Goal: Find specific page/section: Find specific page/section

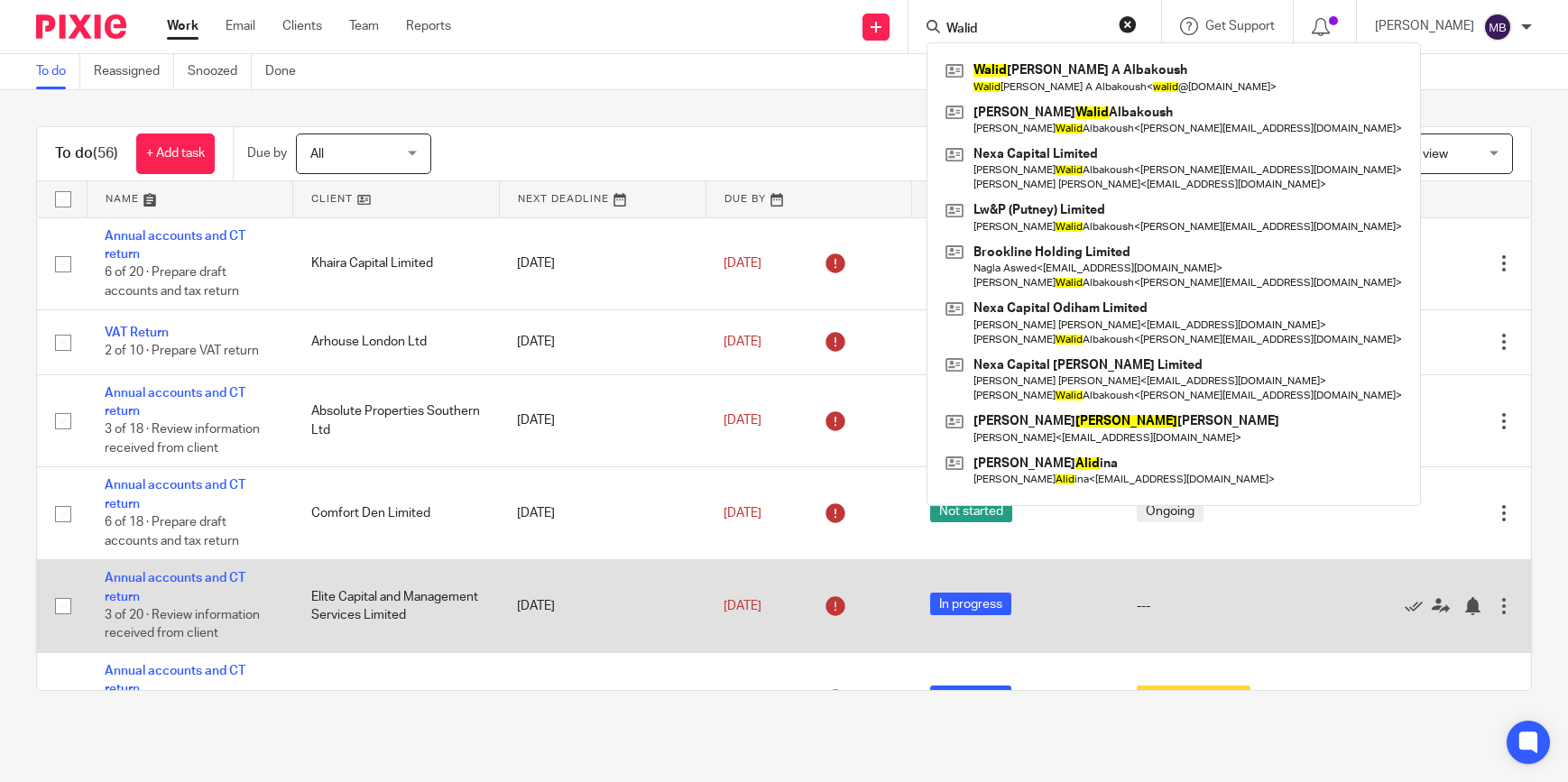
click at [1136, 23] on button "reset" at bounding box center [1128, 24] width 18 height 18
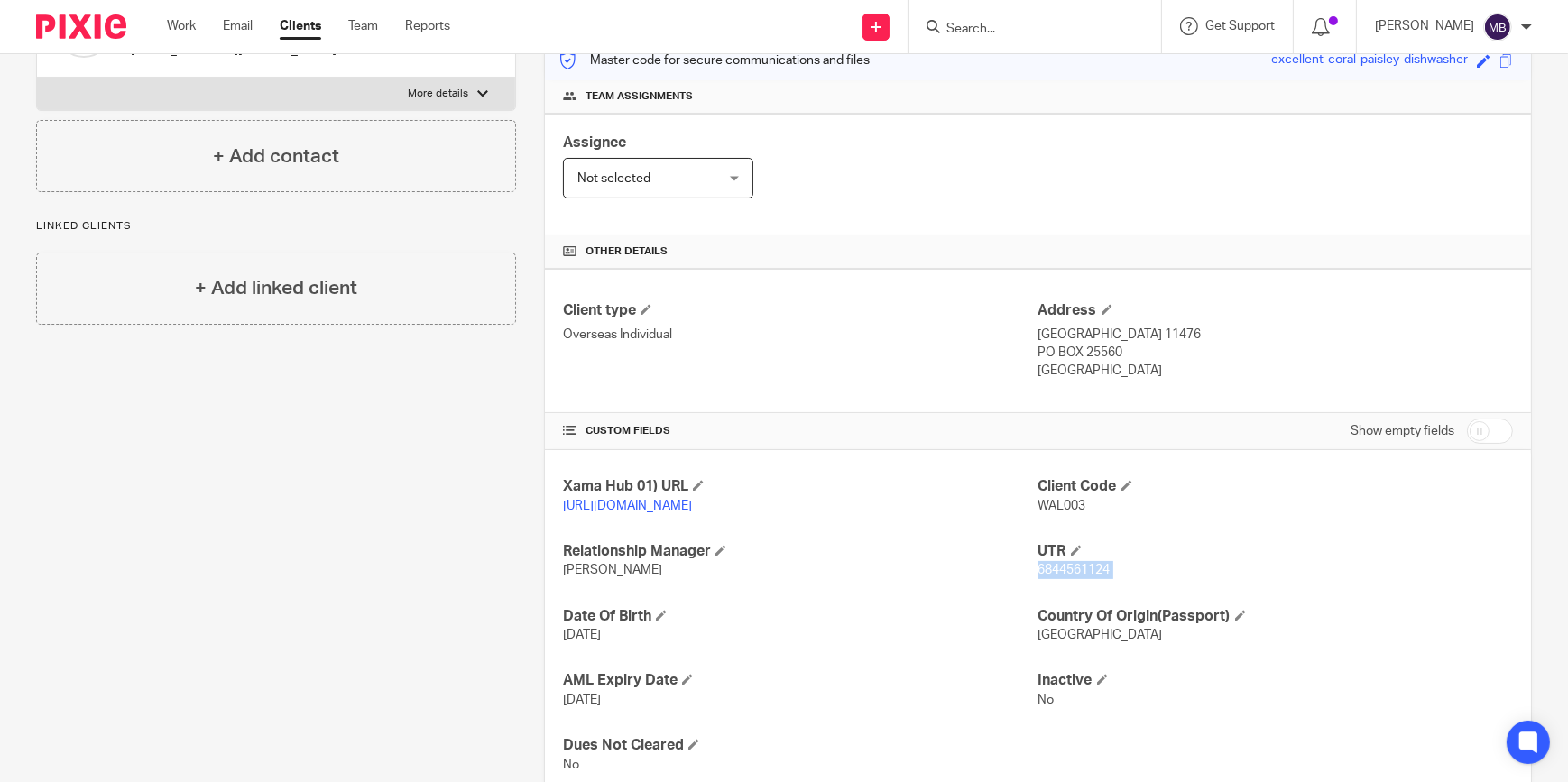
scroll to position [246, 0]
click at [1091, 575] on span "6844561124" at bounding box center [1075, 568] width 73 height 12
drag, startPoint x: 1091, startPoint y: 585, endPoint x: 1147, endPoint y: 594, distance: 56.7
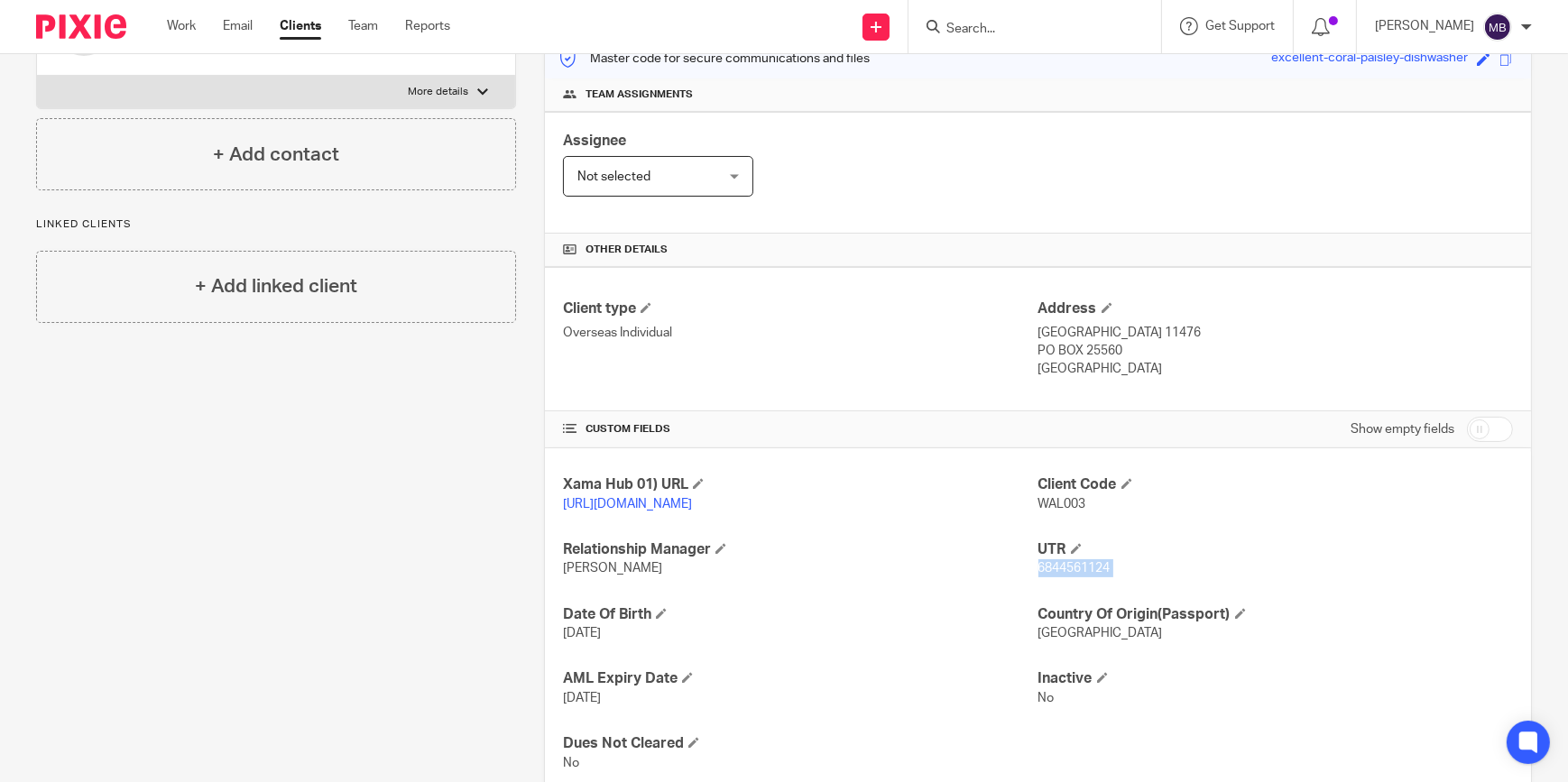
click at [1147, 577] on p "6844561124" at bounding box center [1276, 568] width 475 height 18
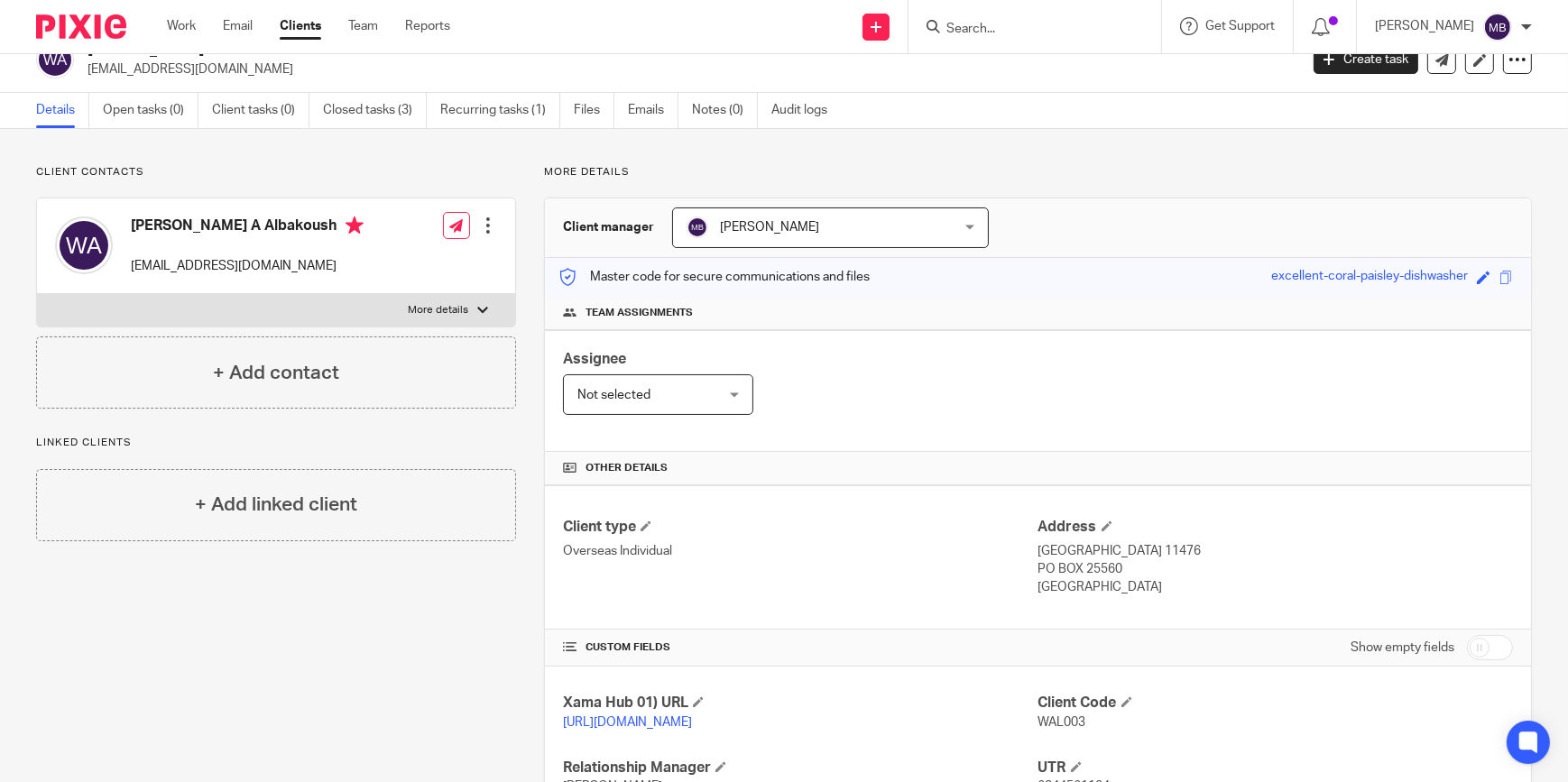
scroll to position [0, 0]
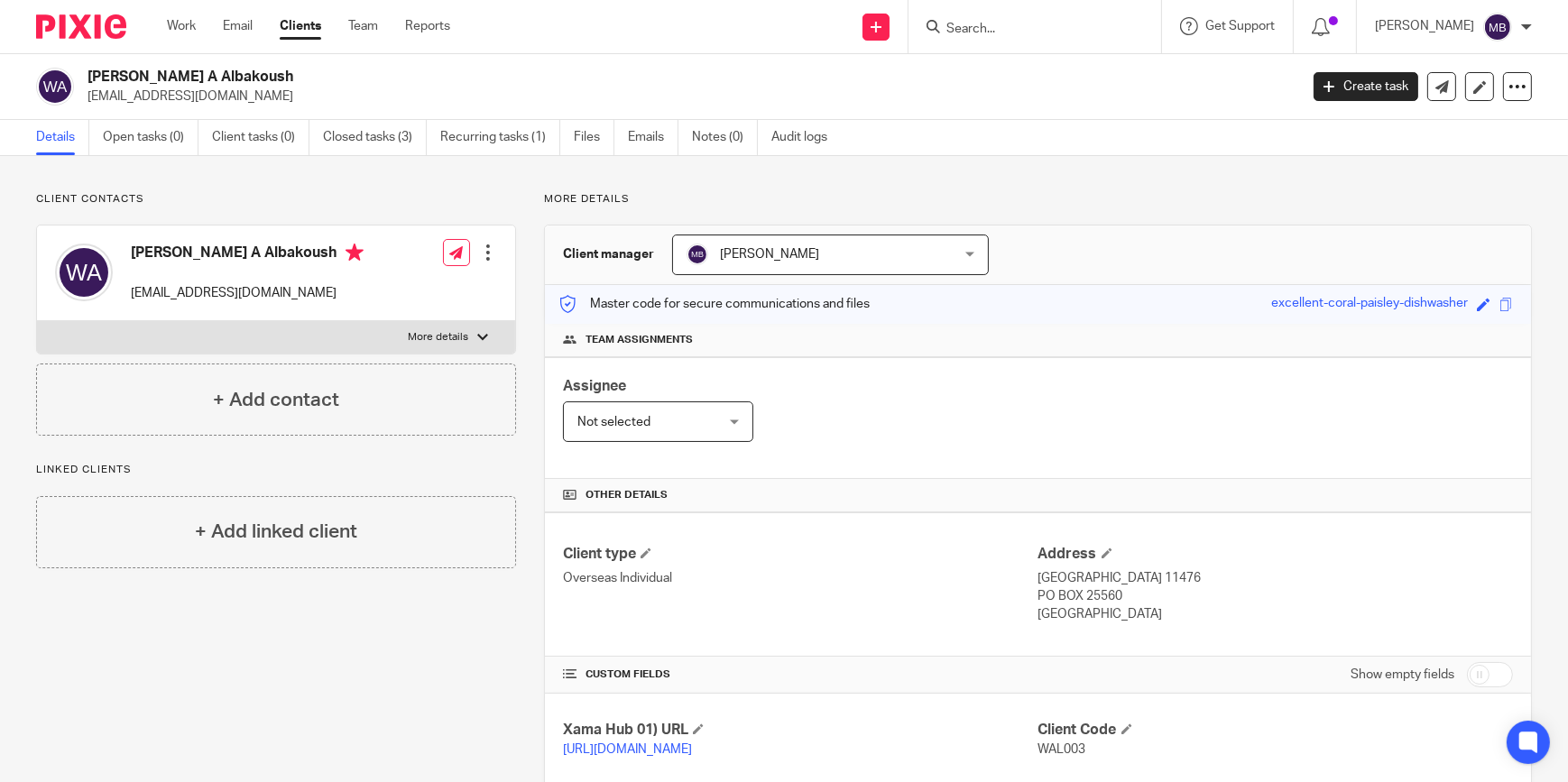
click at [975, 34] on input "Search" at bounding box center [1025, 30] width 162 height 16
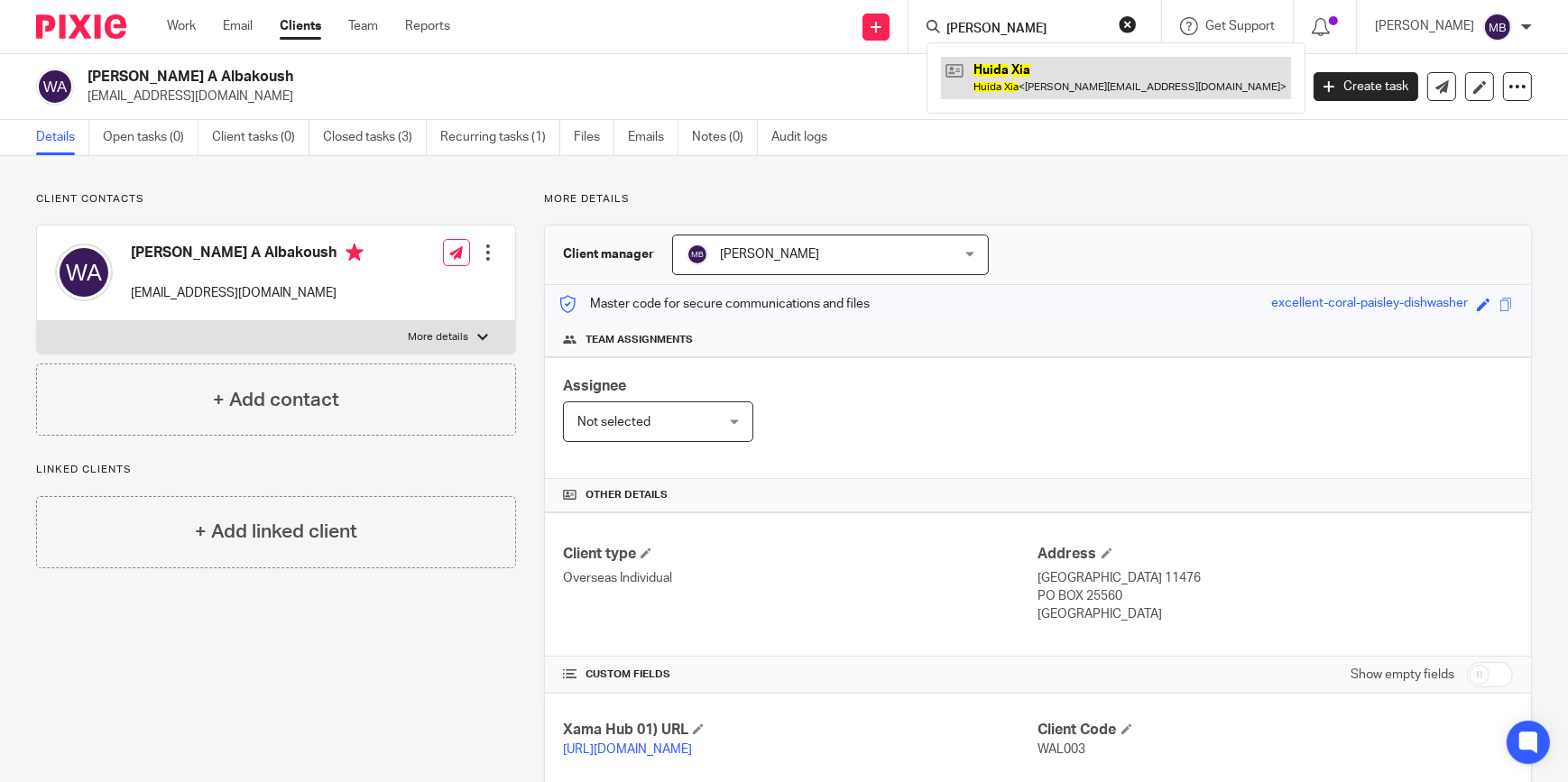
type input "[PERSON_NAME]"
click at [1040, 60] on link at bounding box center [1116, 76] width 350 height 41
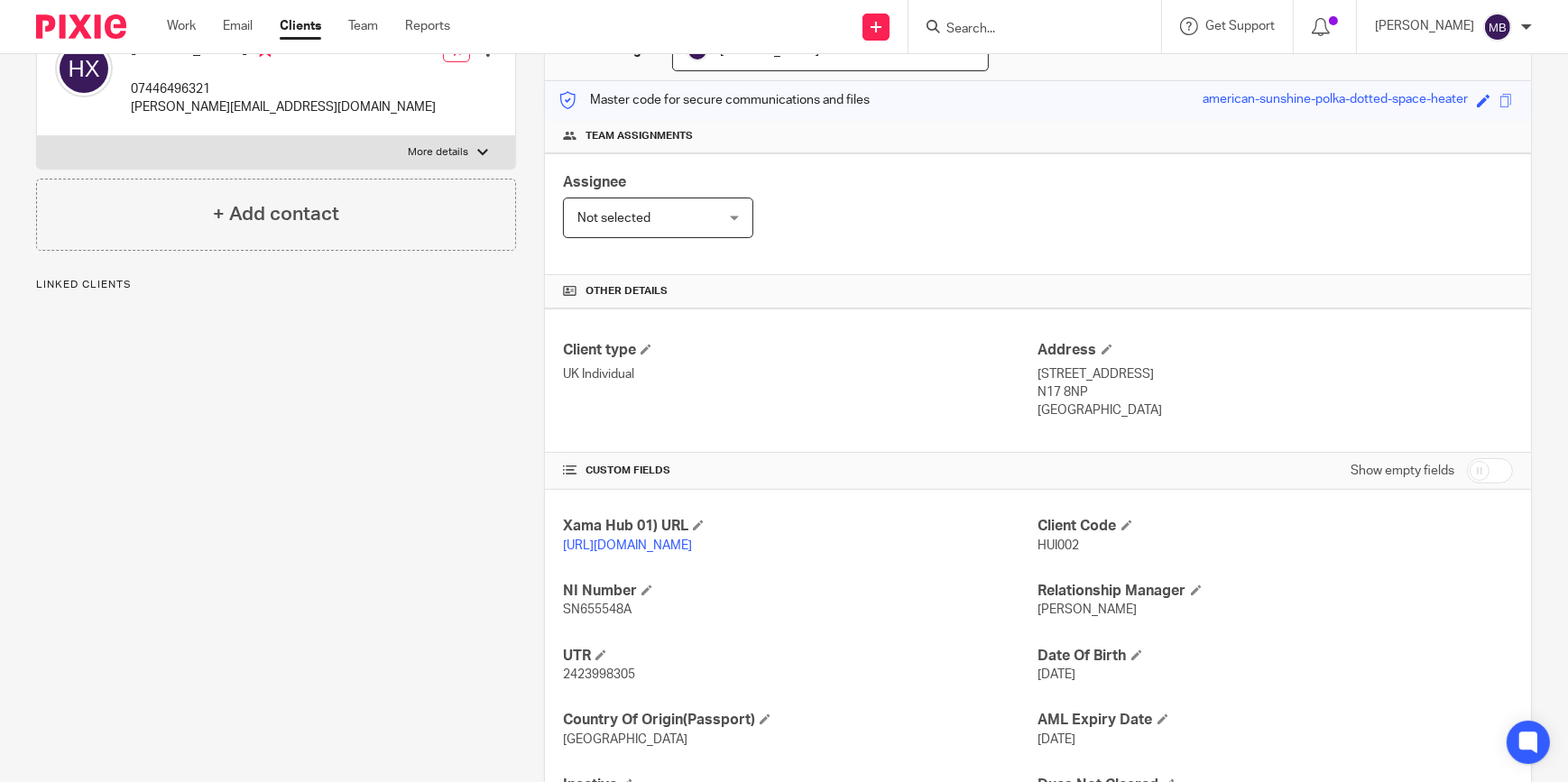
scroll to position [315, 0]
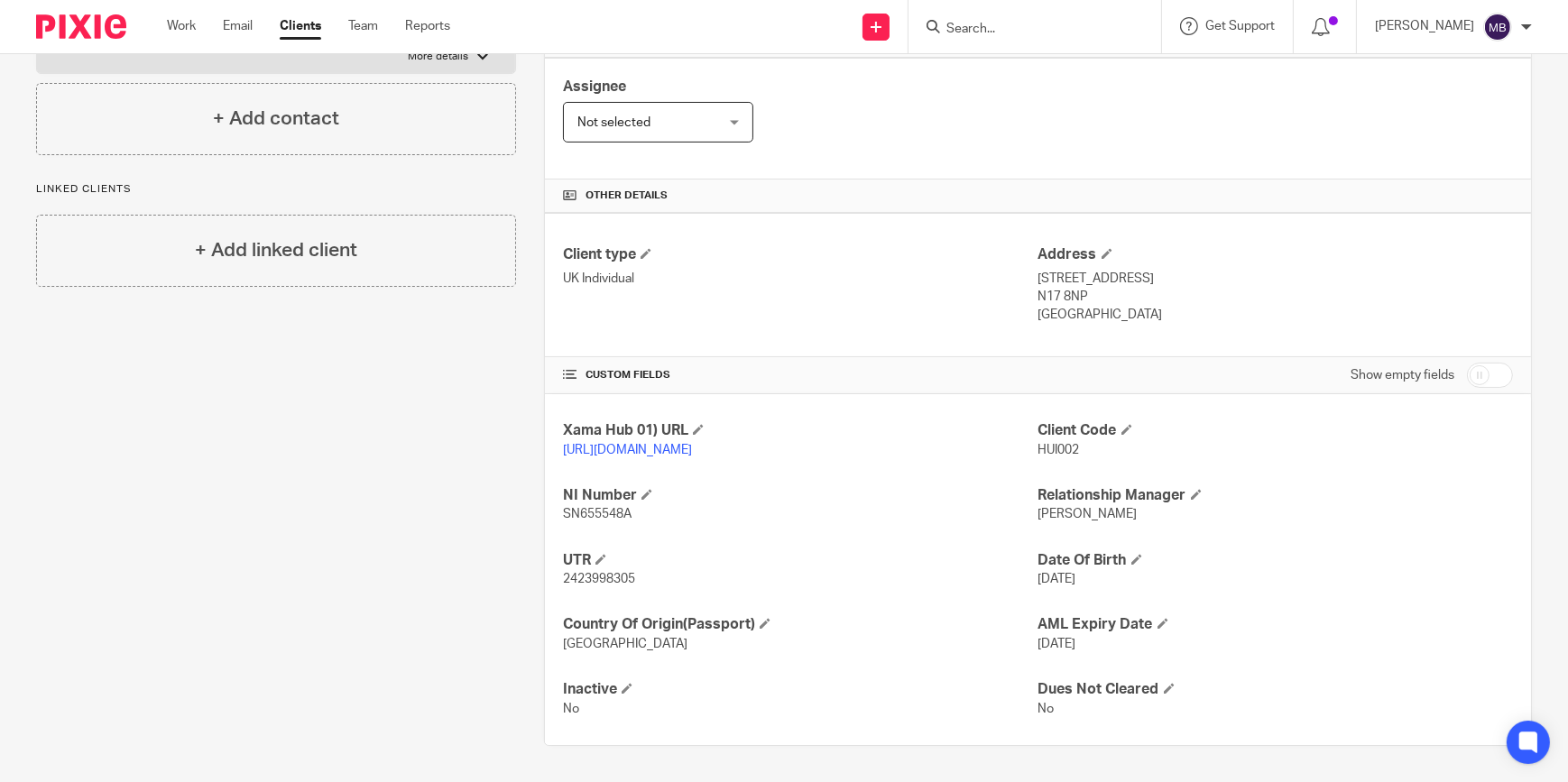
click at [596, 592] on div "Xama Hub 01) URL https://platform.xamatech.com/portal/crm/clients/472caea0-f4c5…" at bounding box center [1038, 570] width 986 height 351
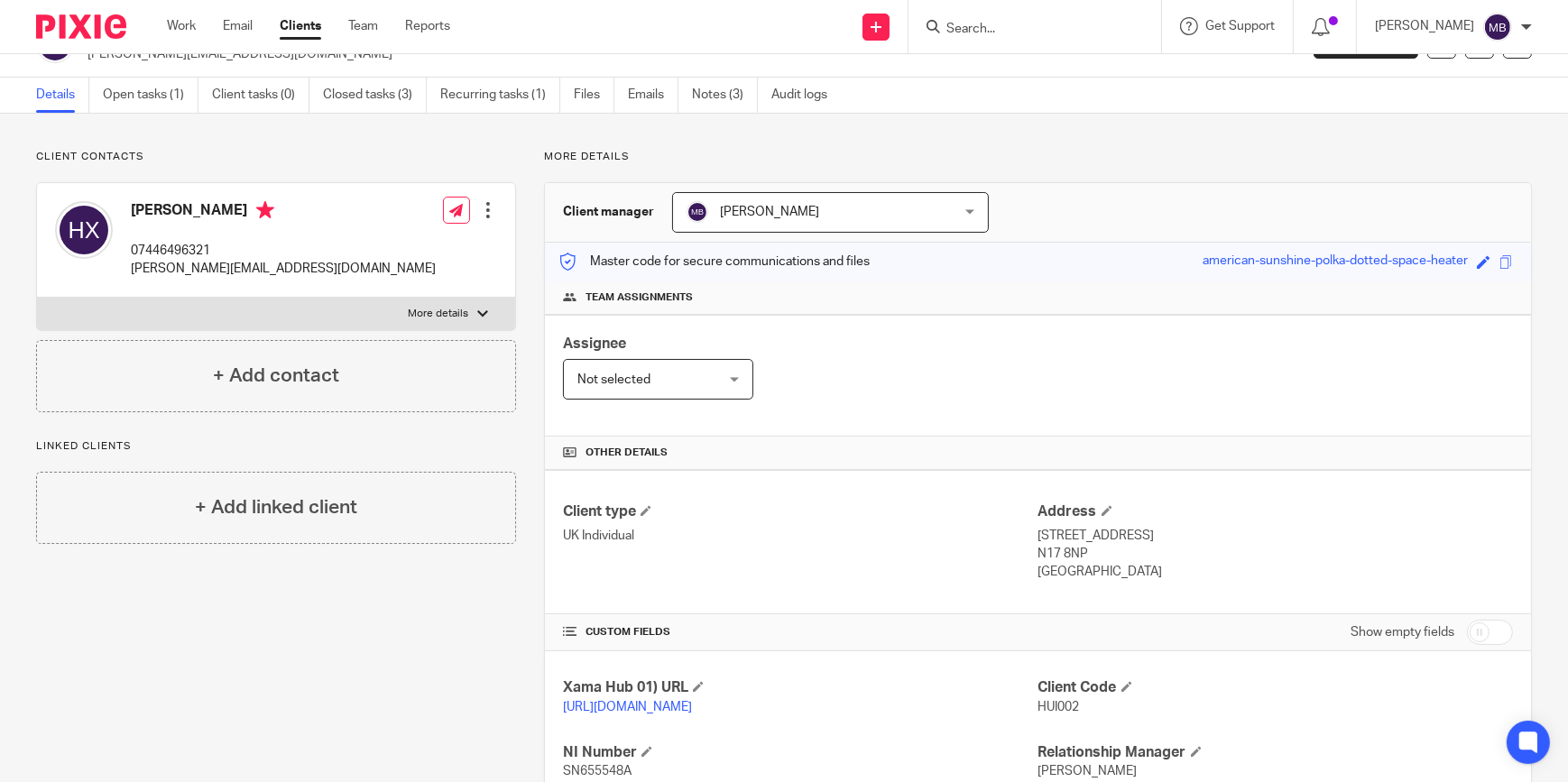
scroll to position [0, 0]
